Goal: Check status: Check status

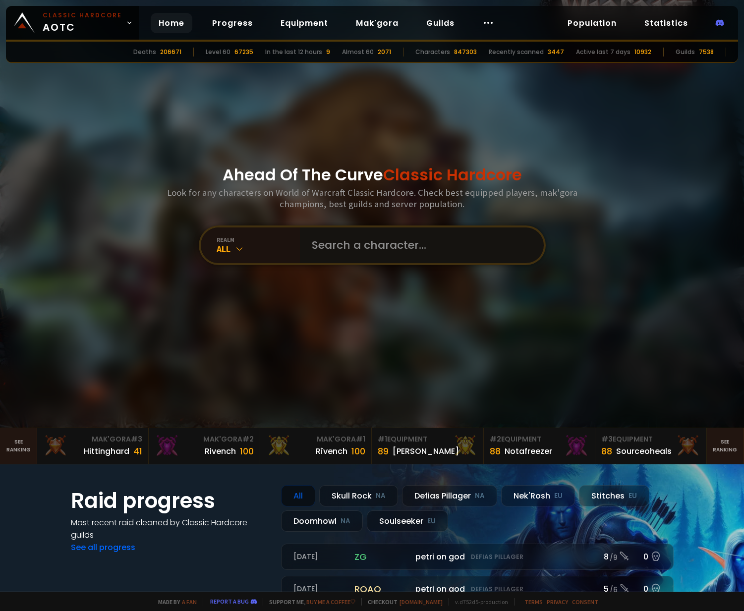
click at [424, 256] on input "text" at bounding box center [419, 246] width 226 height 36
type input "selama"
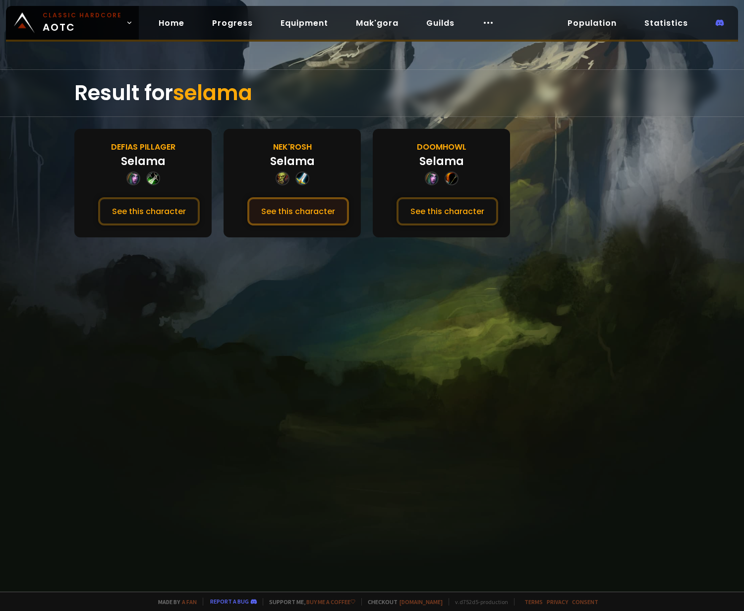
click at [325, 217] on button "See this character" at bounding box center [298, 211] width 102 height 28
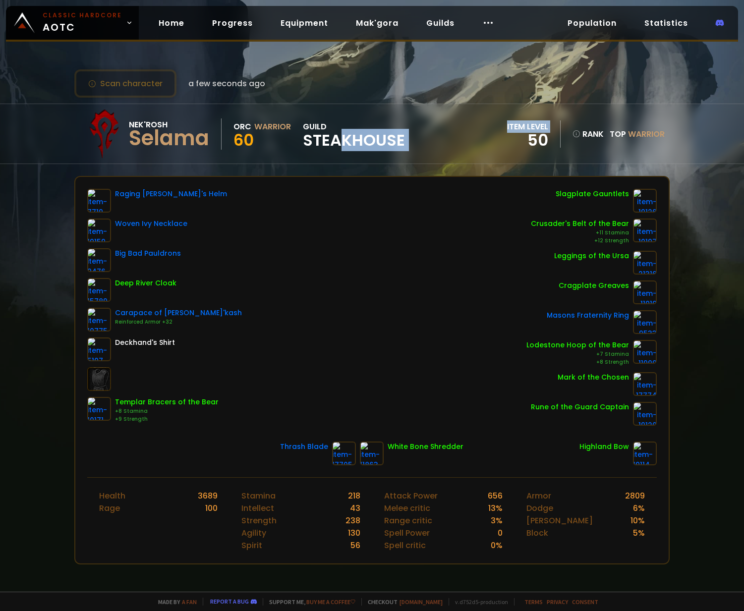
drag, startPoint x: 346, startPoint y: 141, endPoint x: 489, endPoint y: 142, distance: 143.3
click at [489, 142] on div "Nek'Rosh Selama Orc Warrior 60 guild Steakhouse item level 50 rank Top Warrior" at bounding box center [372, 134] width 596 height 60
drag, startPoint x: 489, startPoint y: 142, endPoint x: 477, endPoint y: 142, distance: 12.4
click at [485, 142] on div "Nek'Rosh Selama Orc Warrior 60 guild Steakhouse item level 50 rank Top Warrior" at bounding box center [372, 134] width 596 height 60
drag, startPoint x: 418, startPoint y: 143, endPoint x: 301, endPoint y: 140, distance: 117.1
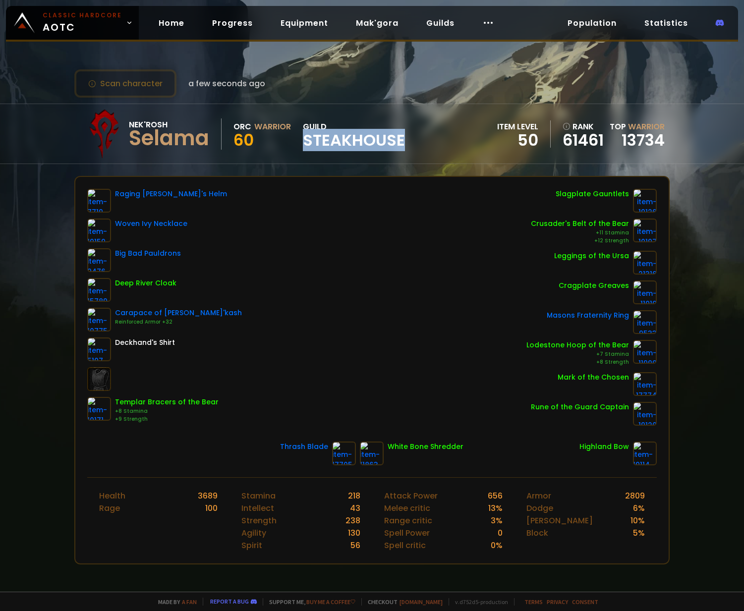
click at [301, 140] on div "Nek'Rosh Selama Orc Warrior 60 guild Steakhouse item level 50 rank 61461 Top Wa…" at bounding box center [372, 134] width 596 height 60
click at [301, 140] on div "Nek'Rosh Selama Orc Warrior 60 guild Steakhouse" at bounding box center [242, 134] width 326 height 50
click at [98, 171] on div "Scan character a few seconds ago Nek'Rosh Selama Orc Warrior 60 guild Steakhous…" at bounding box center [372, 296] width 744 height 592
